Goal: Answer question/provide support

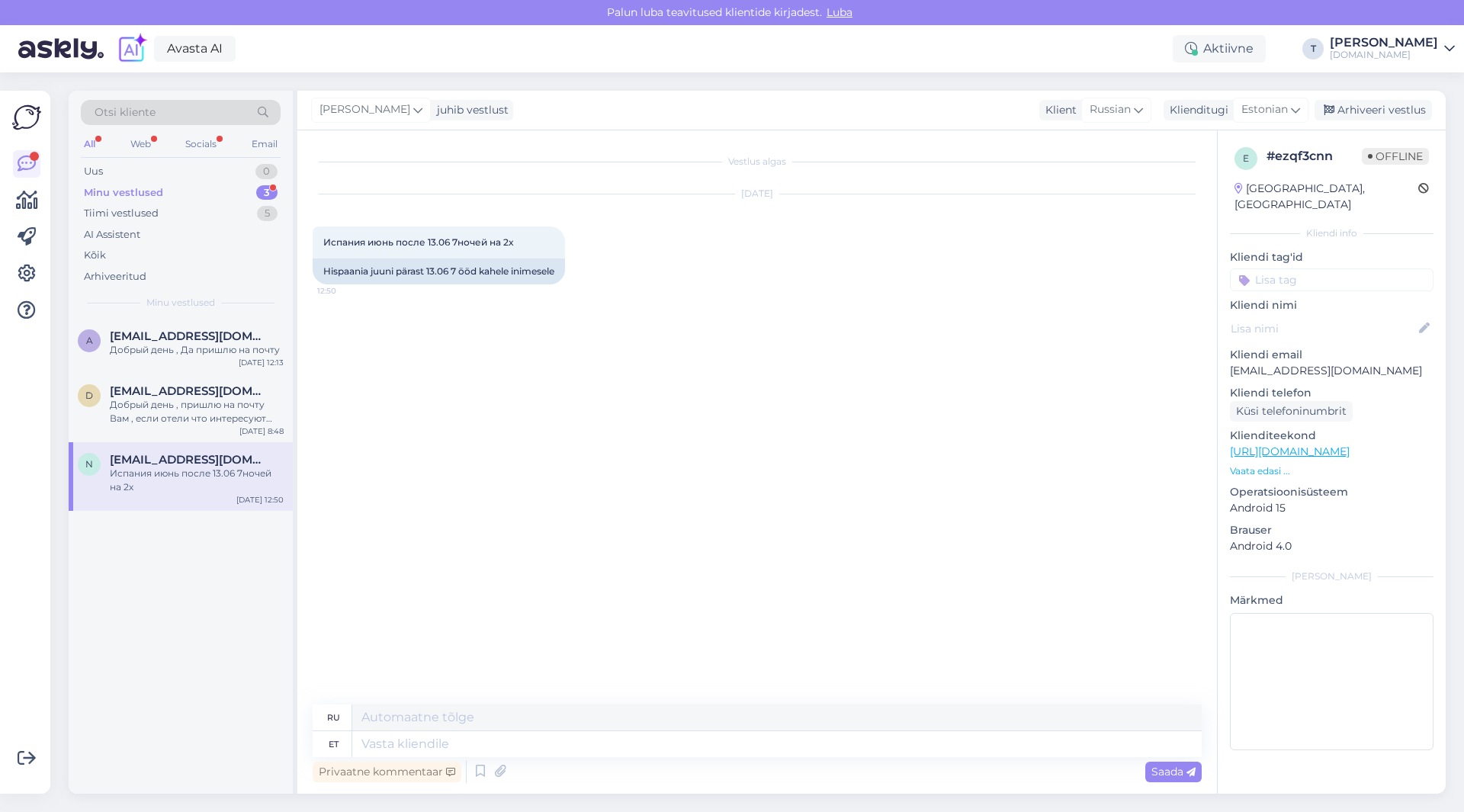
click at [174, 190] on div "Minu vestlused 3" at bounding box center [181, 193] width 200 height 22
click at [178, 357] on div "a [EMAIL_ADDRESS][DOMAIN_NAME] Добрый день , Да пришлю на почту [DATE] 12:13" at bounding box center [180, 346] width 224 height 55
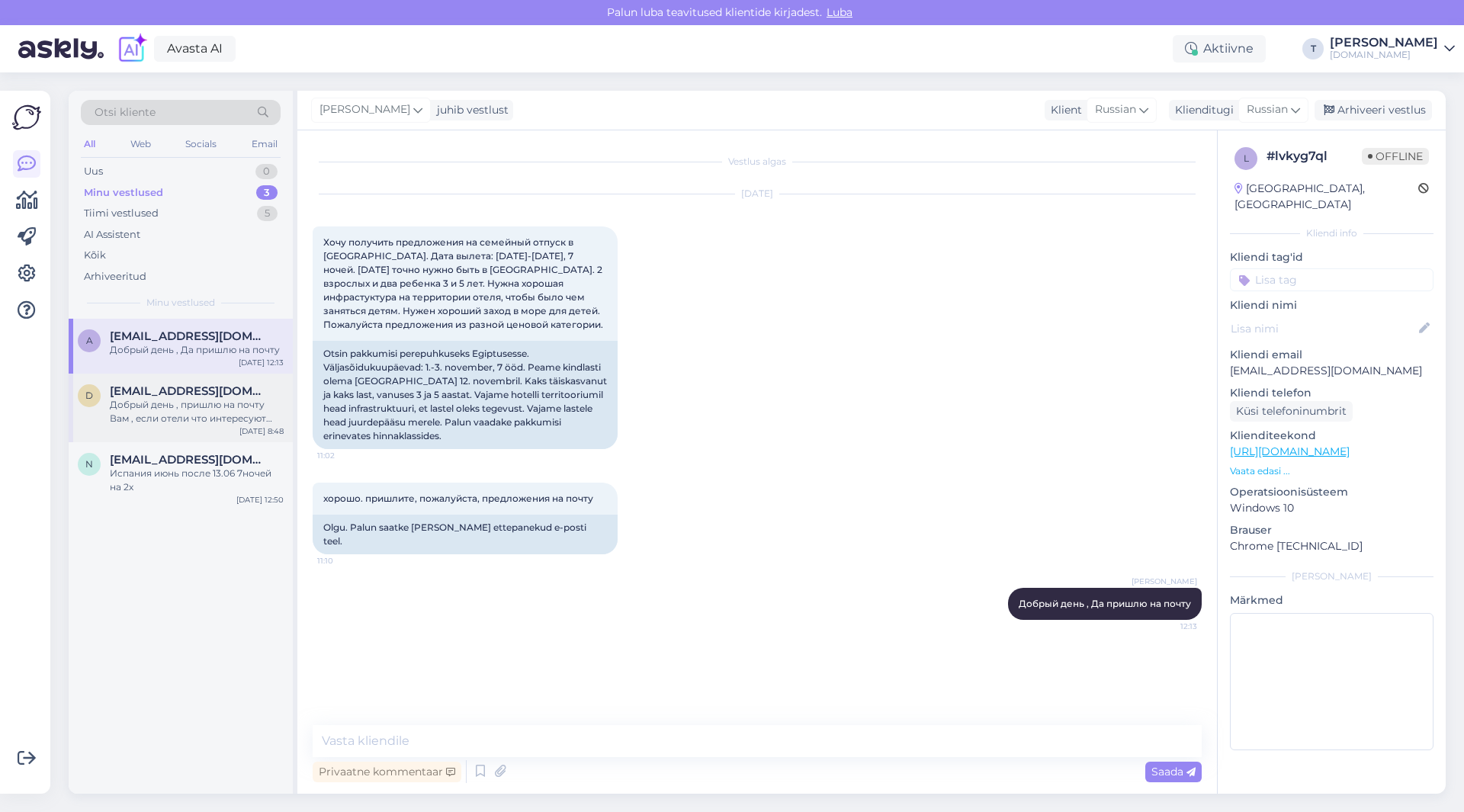
click at [129, 410] on div "Добрый день , пришлю на почту Вам , если отели что интересуют Вас? Или какой бю…" at bounding box center [197, 411] width 174 height 27
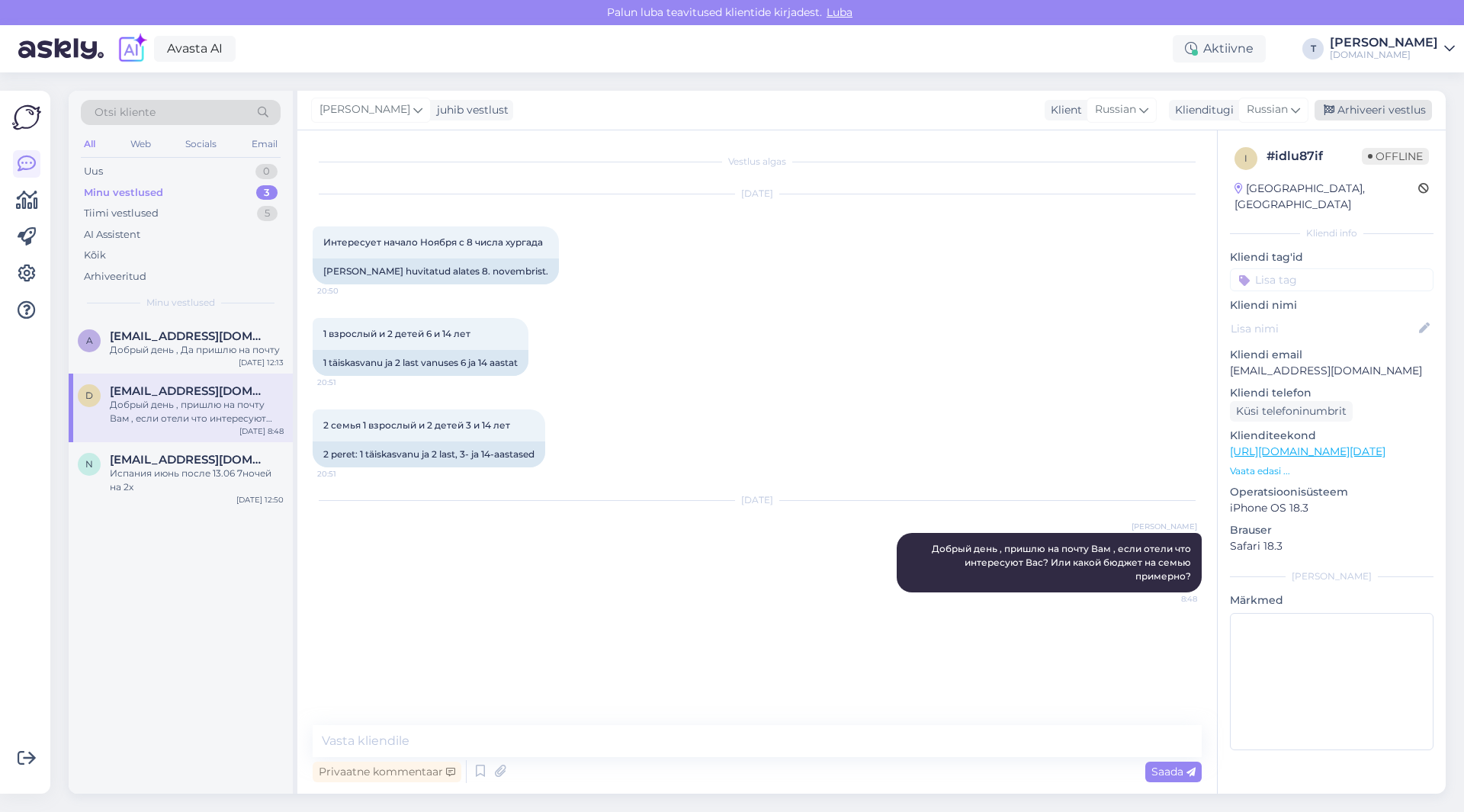
click at [1372, 110] on div "Arhiveeri vestlus" at bounding box center [1373, 110] width 117 height 21
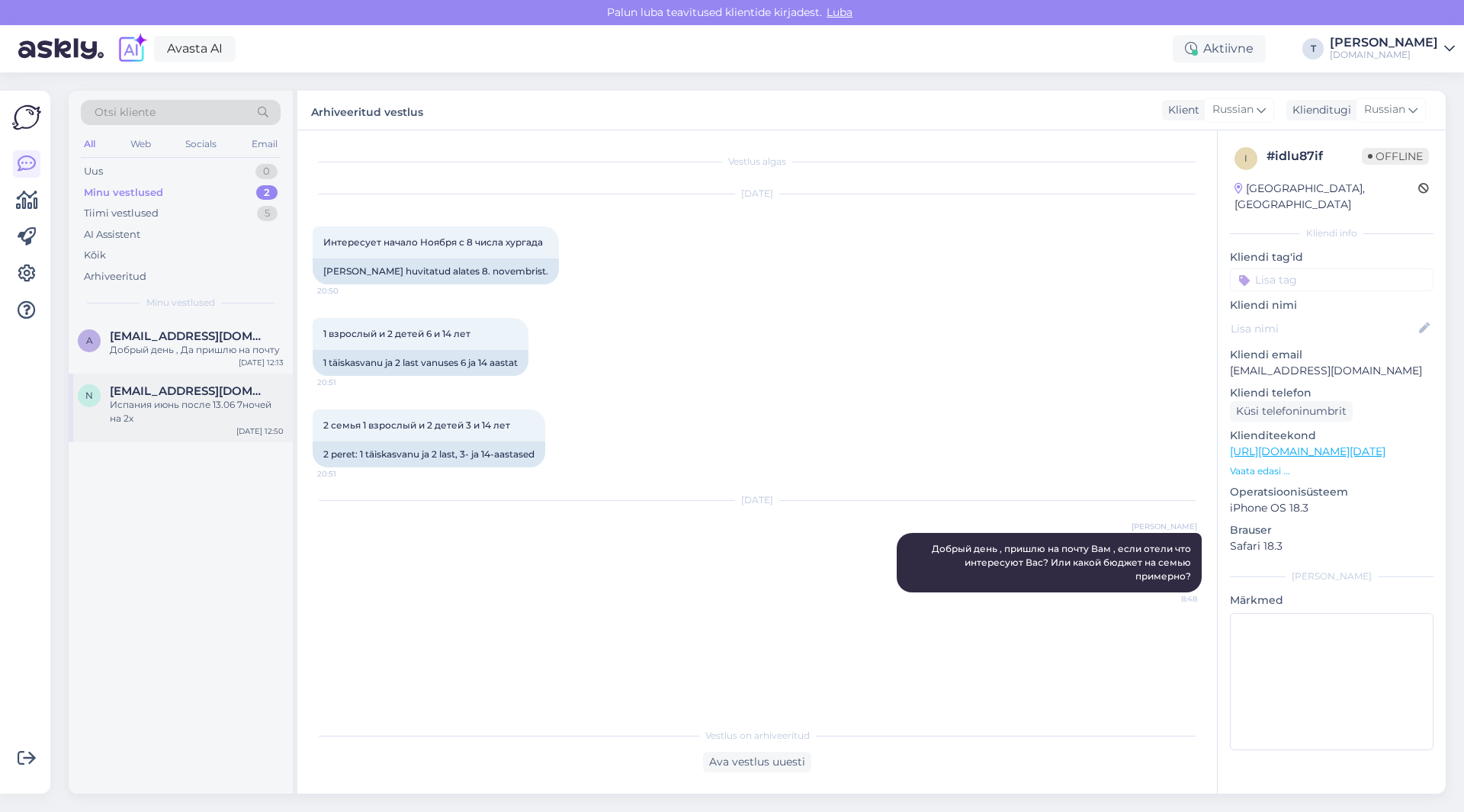
click at [226, 396] on span "[EMAIL_ADDRESS][DOMAIN_NAME]" at bounding box center [189, 390] width 158 height 14
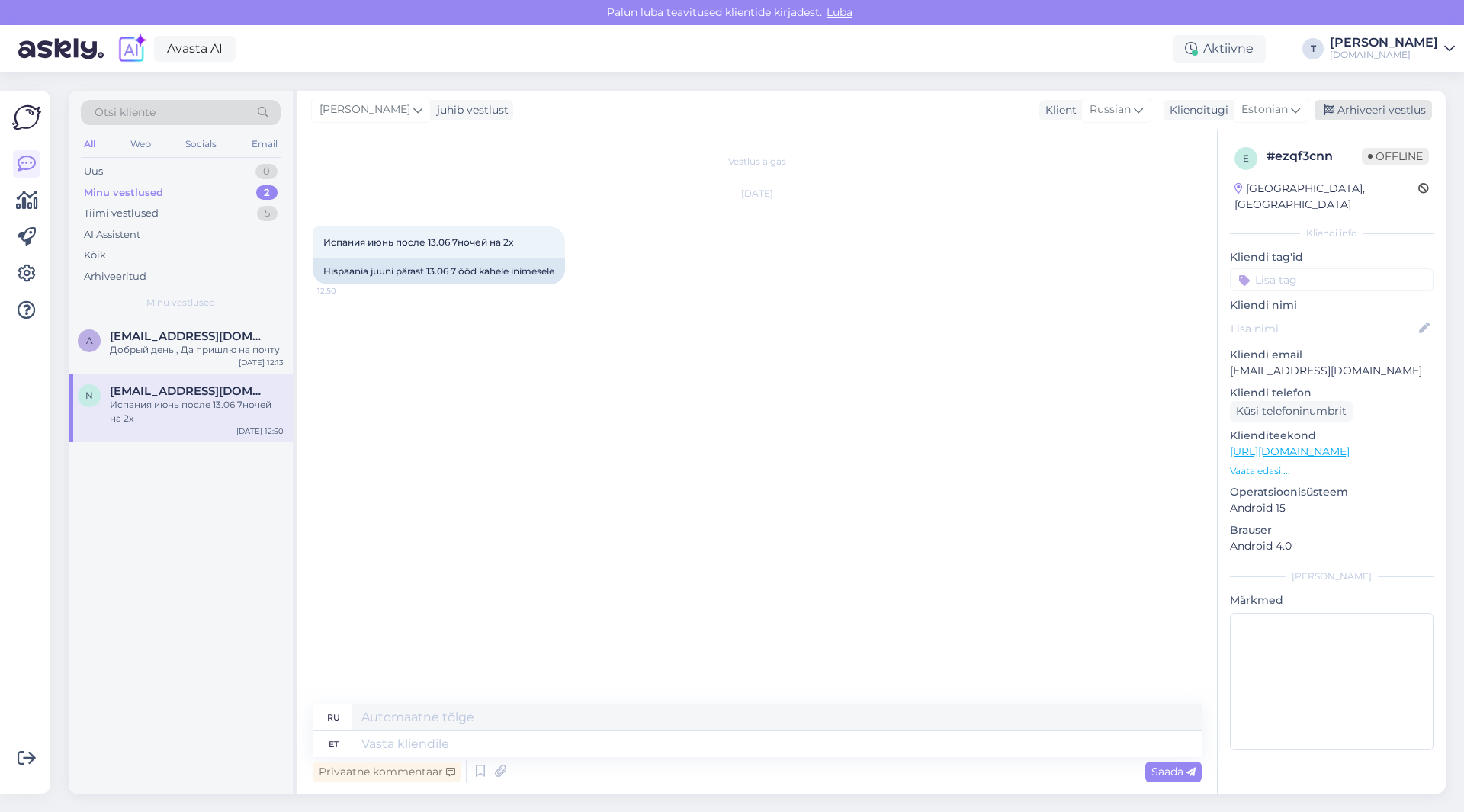
click at [1354, 104] on div "Arhiveeri vestlus" at bounding box center [1373, 110] width 117 height 21
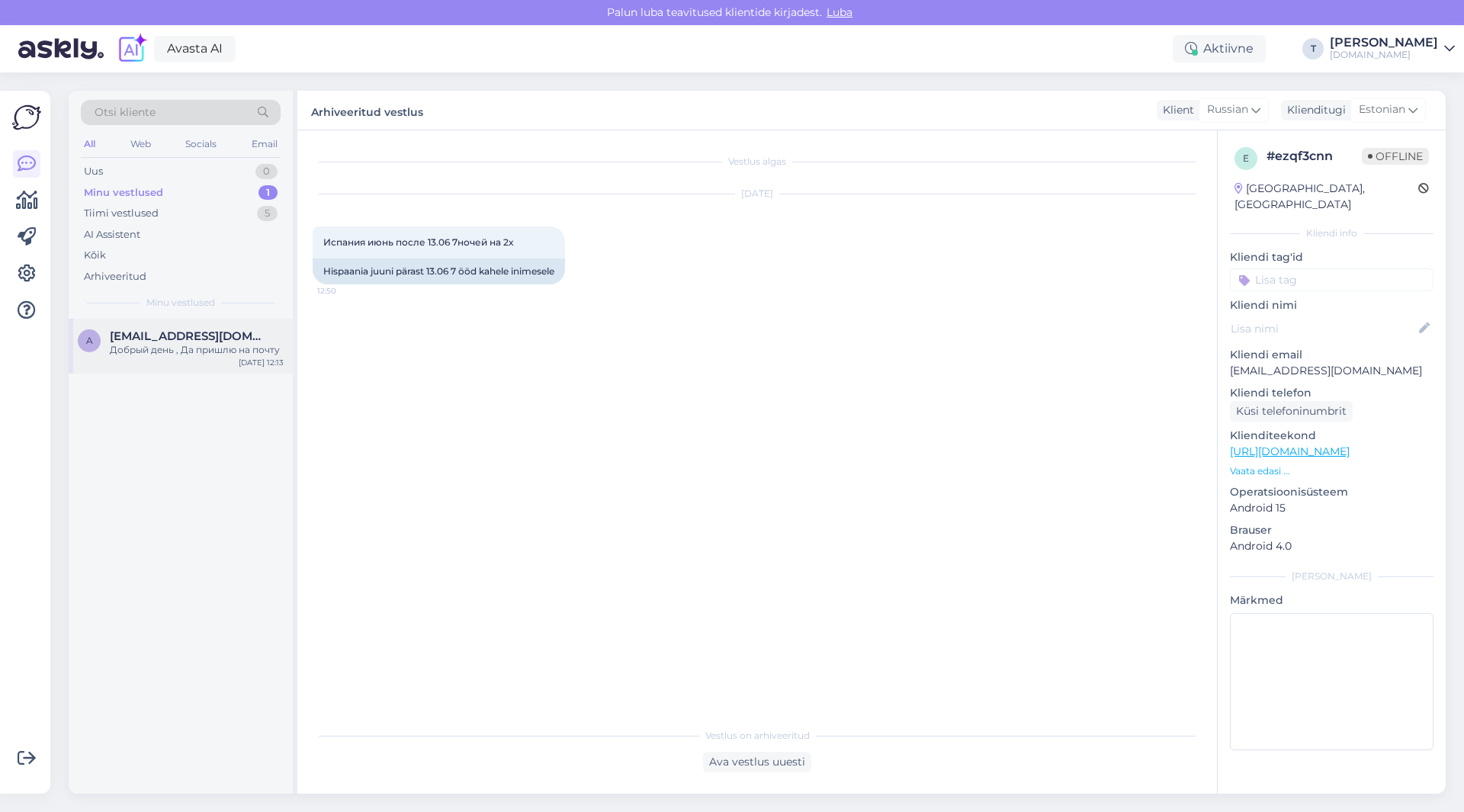
click at [150, 349] on div "Добрый день , Да пришлю на почту" at bounding box center [197, 349] width 174 height 14
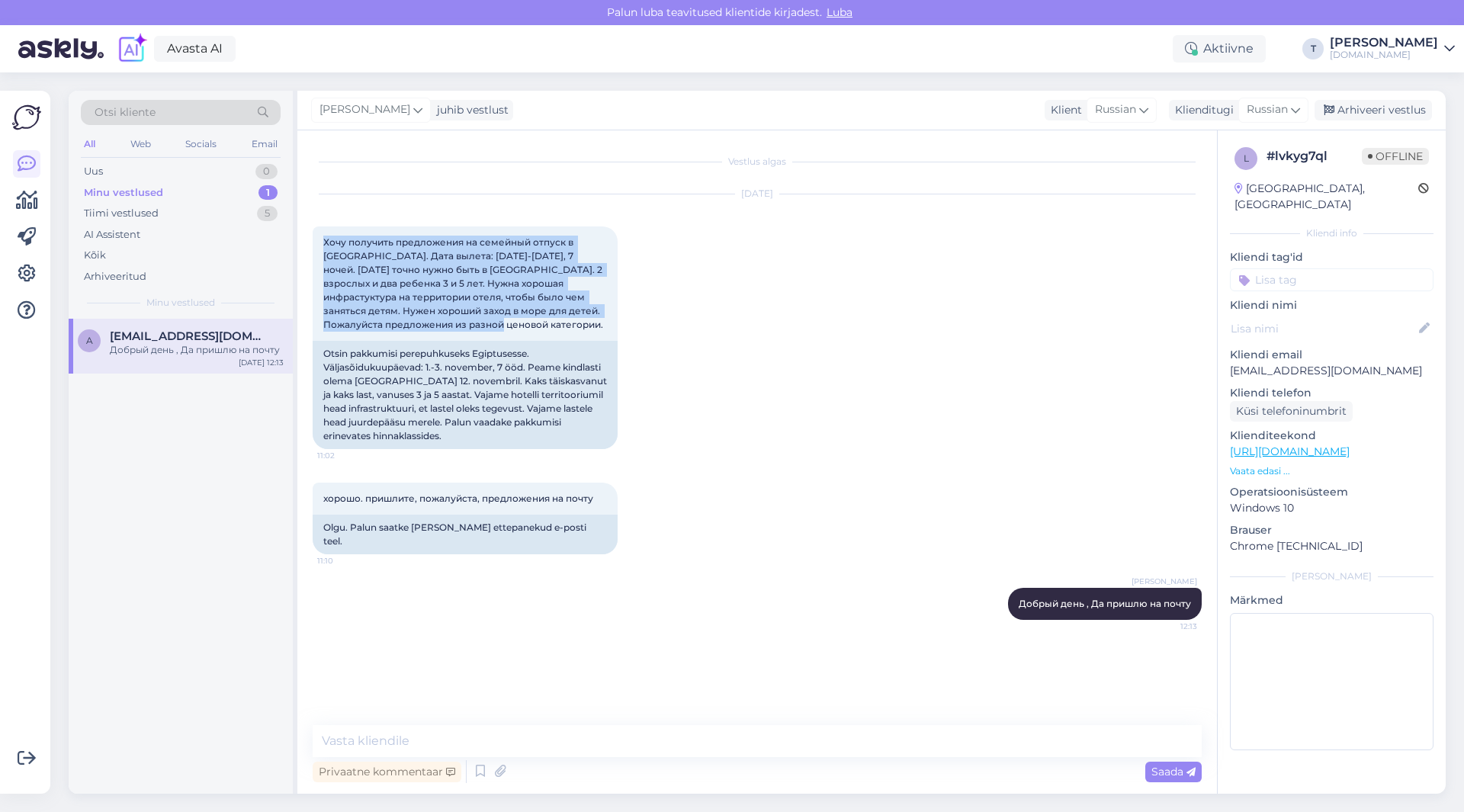
drag, startPoint x: 429, startPoint y: 327, endPoint x: 311, endPoint y: 239, distance: 147.2
click at [310, 238] on div "Vestlus algas [DATE] Хочу получить предложения на семейный отпуск в [GEOGRAPHIC…" at bounding box center [757, 462] width 919 height 663
copy span "Хочу получить предложения на семейный отпуск в [GEOGRAPHIC_DATA]. Дата вылета: …"
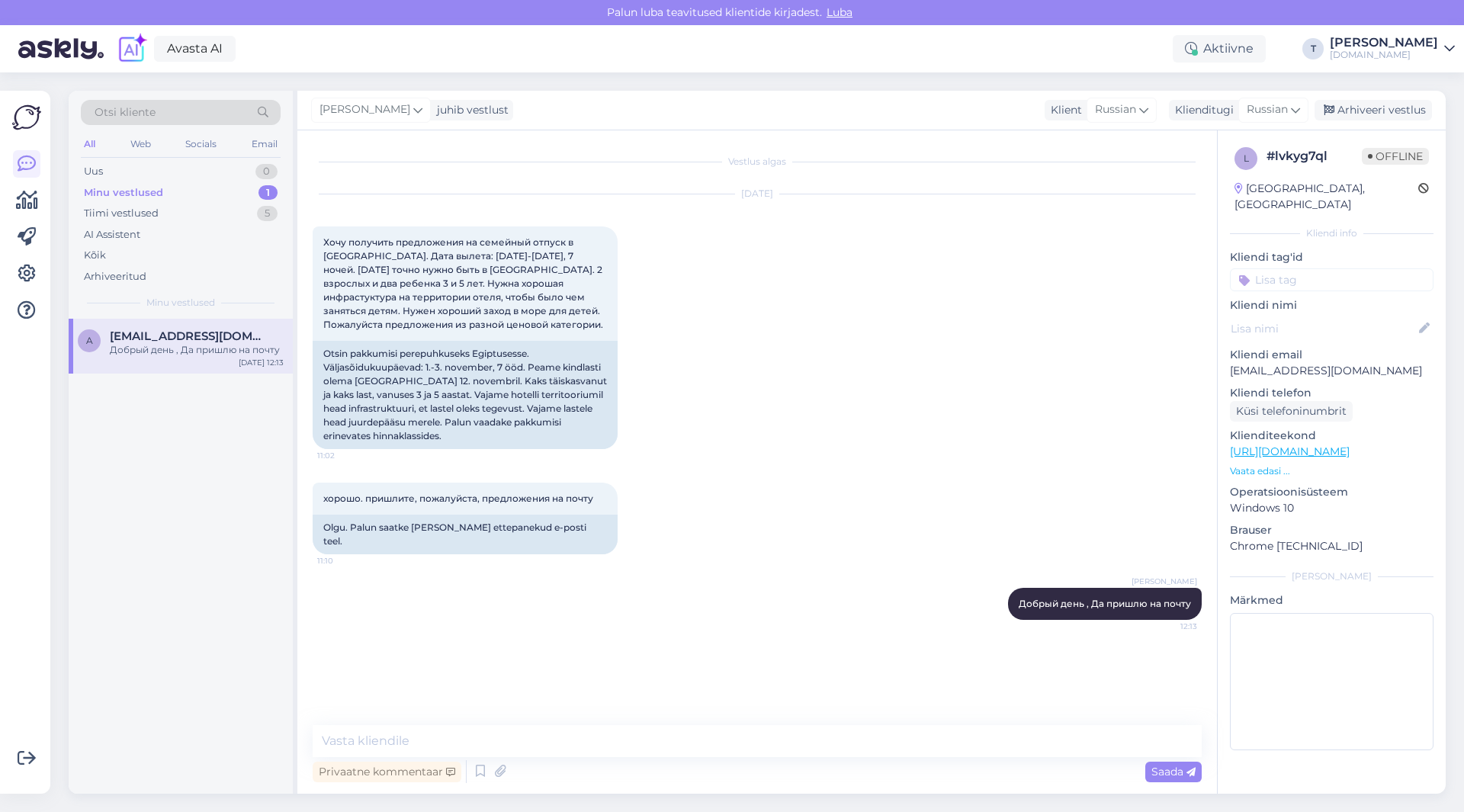
click at [1326, 363] on p "[EMAIL_ADDRESS][DOMAIN_NAME]" at bounding box center [1331, 371] width 203 height 16
click at [1327, 363] on p "[EMAIL_ADDRESS][DOMAIN_NAME]" at bounding box center [1331, 371] width 203 height 16
copy p "[EMAIL_ADDRESS][DOMAIN_NAME]"
click at [1245, 464] on p "Vaata edasi ..." at bounding box center [1331, 471] width 203 height 14
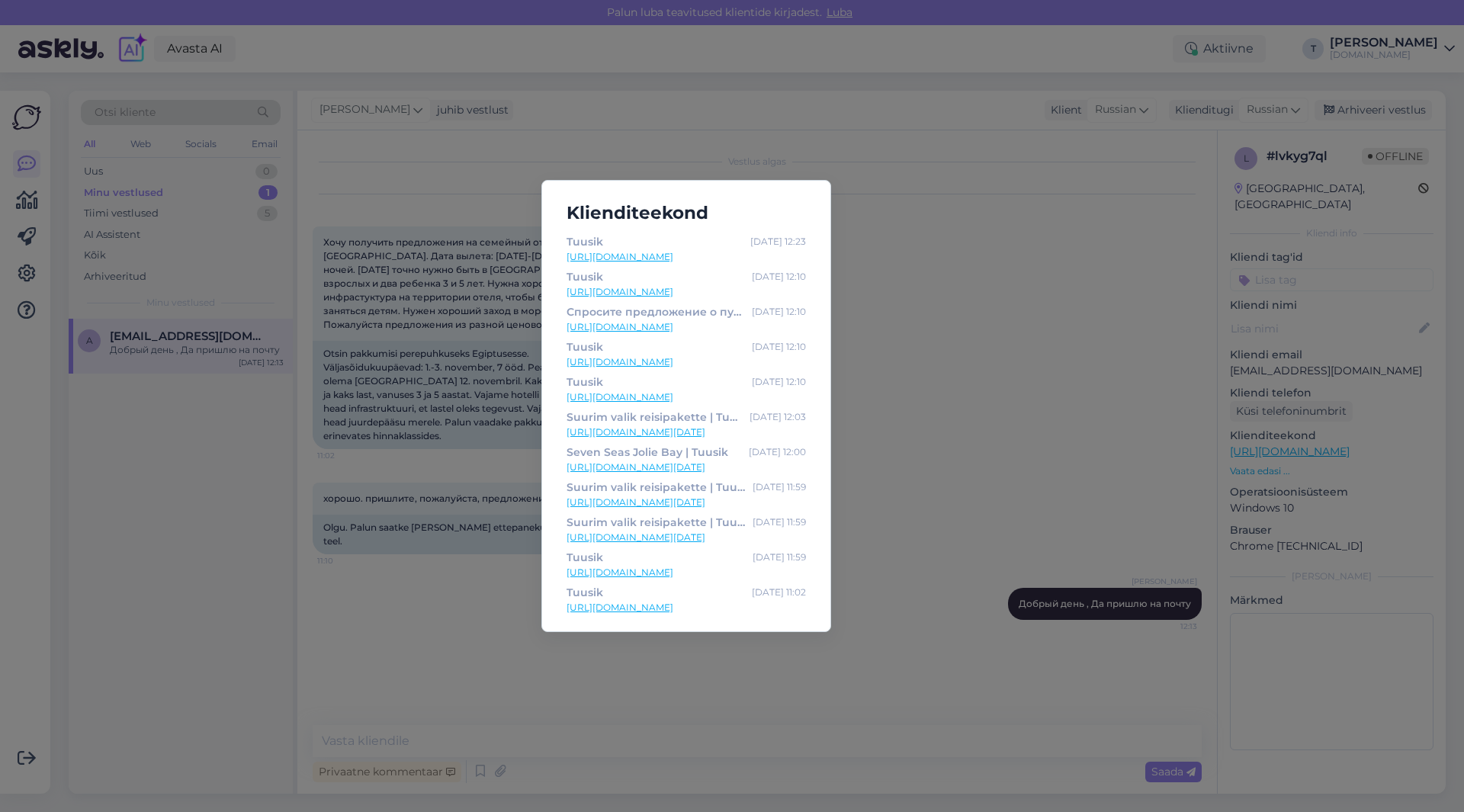
click at [932, 345] on div "Klienditeekond Tuusik [DATE] 12:23 [URL][DOMAIN_NAME] [PERSON_NAME] [DATE] 12:1…" at bounding box center [732, 406] width 1464 height 812
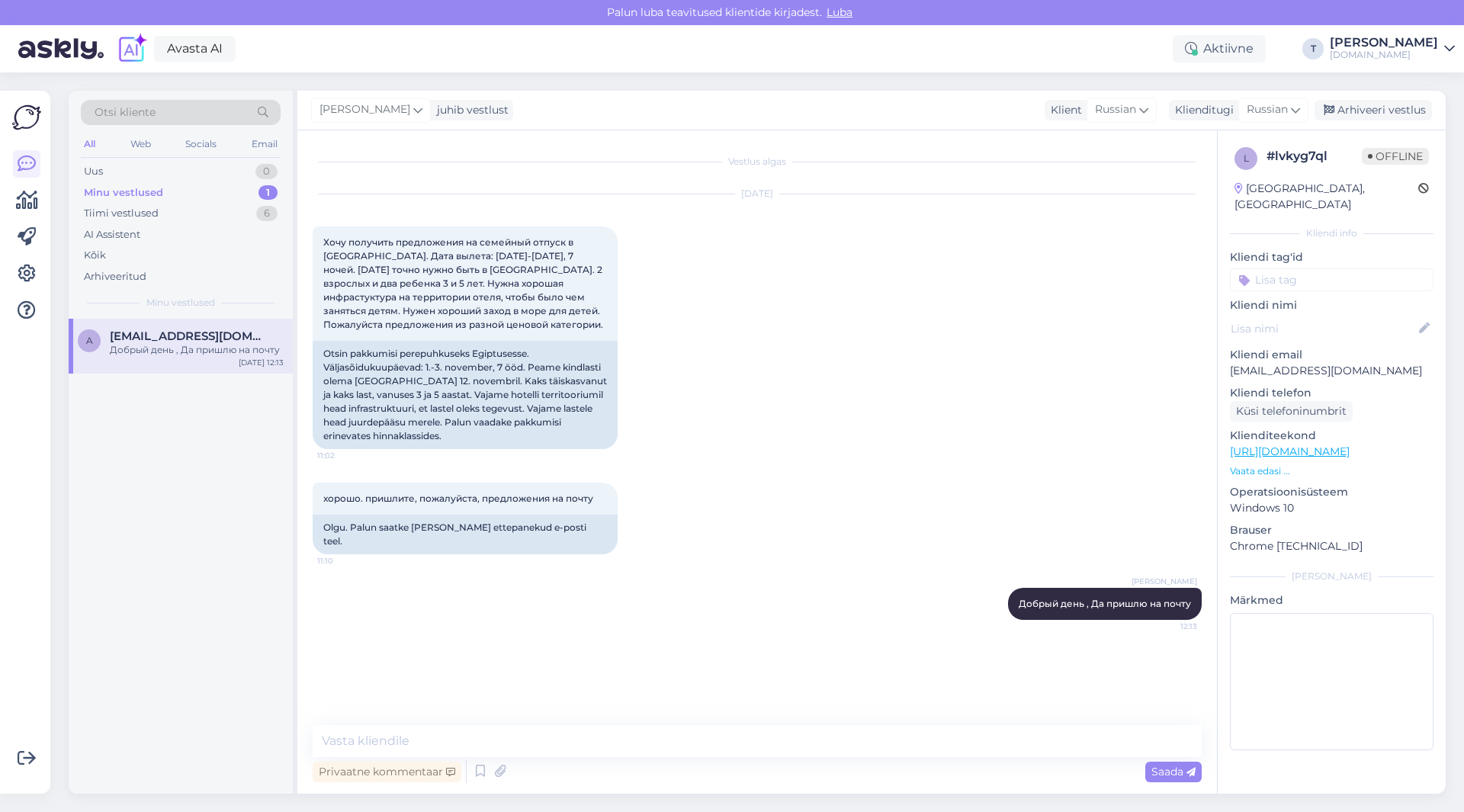
click at [129, 186] on div "Minu vestlused" at bounding box center [123, 193] width 80 height 15
